Goal: Task Accomplishment & Management: Manage account settings

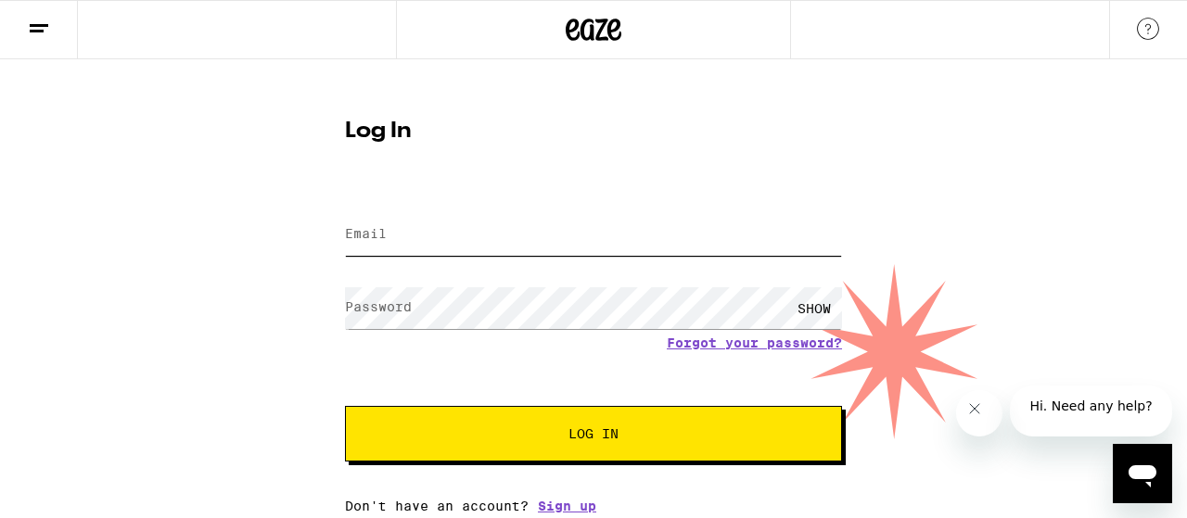
click at [497, 233] on input "Email" at bounding box center [593, 235] width 497 height 42
type input "[EMAIL_ADDRESS][DOMAIN_NAME]"
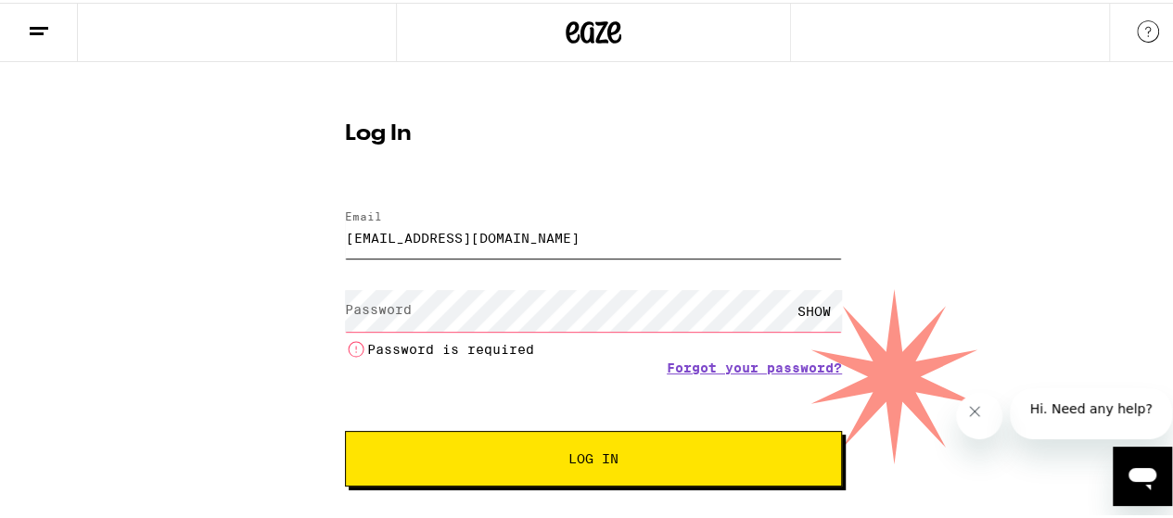
drag, startPoint x: 575, startPoint y: 238, endPoint x: 236, endPoint y: 202, distance: 341.3
click at [236, 202] on div "Log In Email Email [EMAIL_ADDRESS][DOMAIN_NAME] Password Password SHOW Password…" at bounding box center [593, 297] width 1187 height 477
click at [453, 233] on input "Email" at bounding box center [593, 235] width 497 height 42
type input "[EMAIL_ADDRESS][DOMAIN_NAME]"
click at [349, 313] on label "Password" at bounding box center [378, 306] width 67 height 15
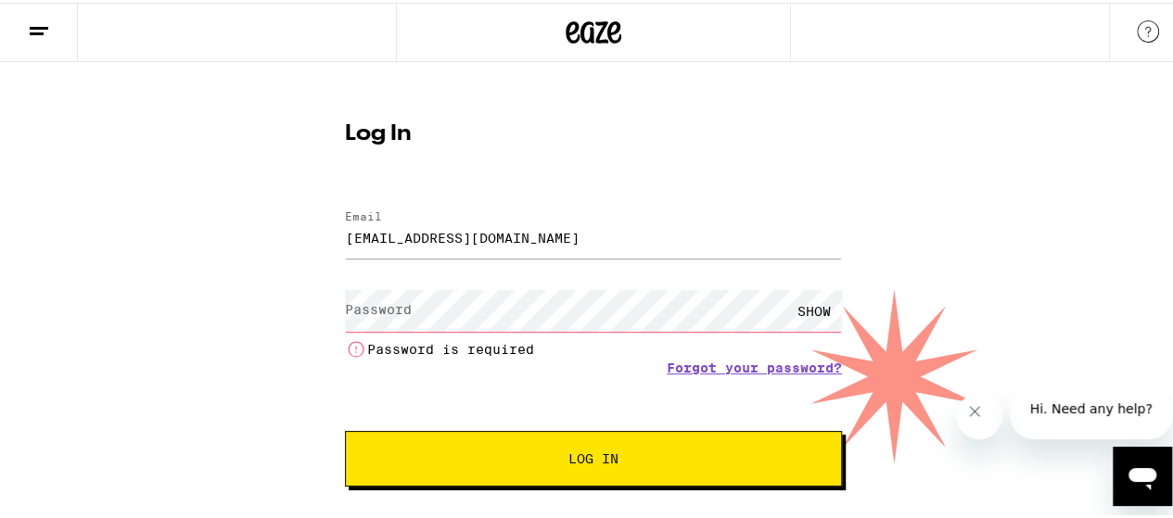
click at [358, 305] on label "Password" at bounding box center [378, 306] width 67 height 15
drag, startPoint x: 358, startPoint y: 229, endPoint x: 206, endPoint y: 233, distance: 152.1
click at [206, 233] on div "Log In Email Email [EMAIL_ADDRESS][DOMAIN_NAME] Password Password SHOW Password…" at bounding box center [593, 297] width 1187 height 477
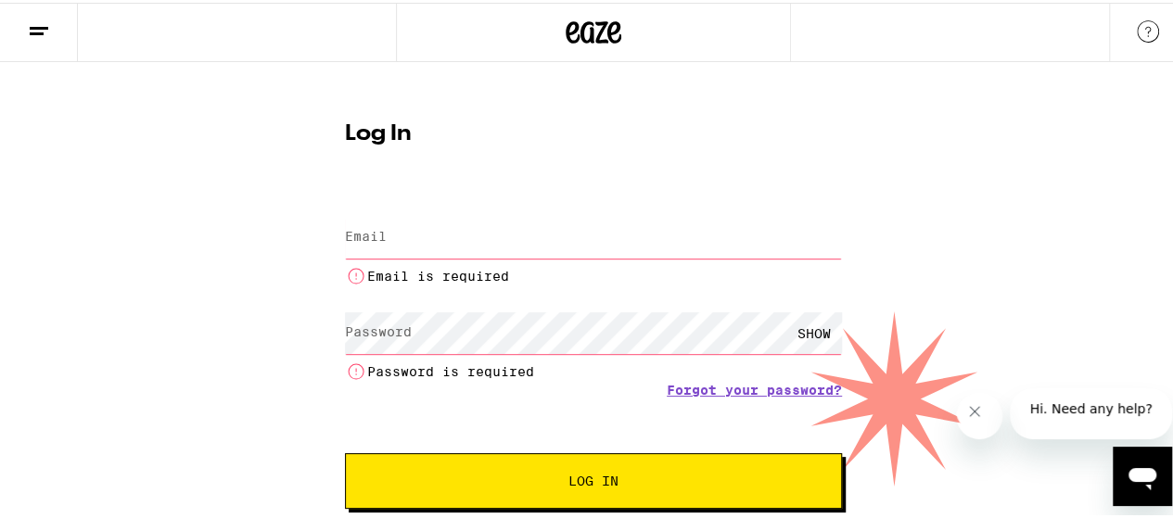
click at [379, 332] on label "Password" at bounding box center [378, 329] width 67 height 15
click at [521, 245] on input "Email" at bounding box center [593, 235] width 497 height 42
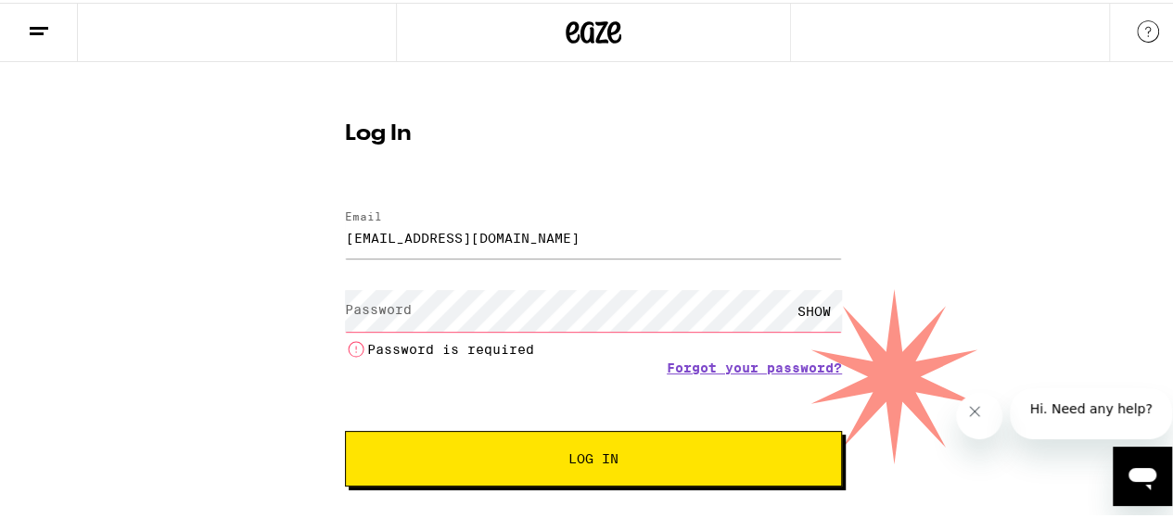
click at [380, 311] on label "Password" at bounding box center [378, 306] width 67 height 15
type input "[EMAIL_ADDRESS][DOMAIN_NAME]"
